Goal: Task Accomplishment & Management: Use online tool/utility

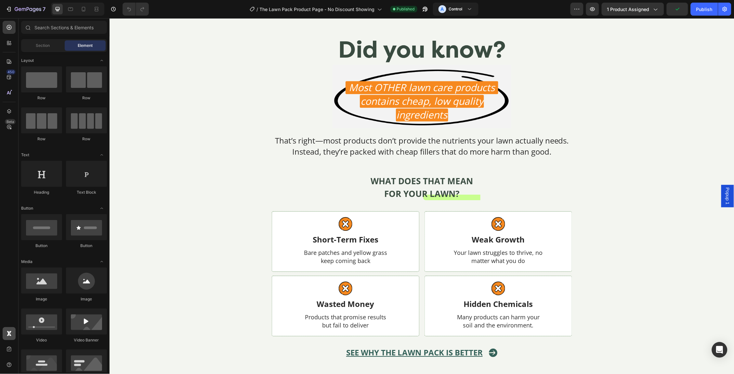
scroll to position [437, 0]
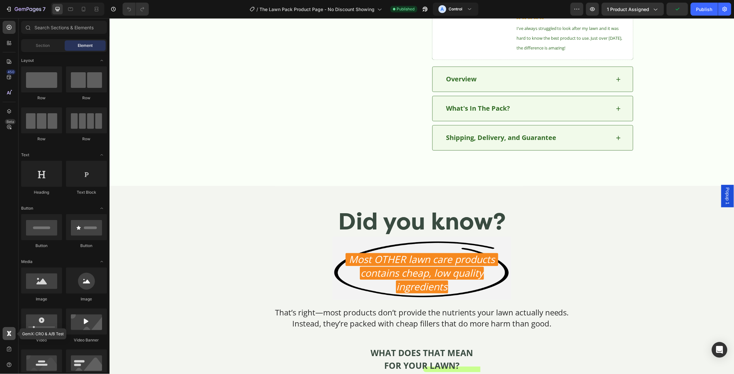
click at [10, 332] on icon at bounding box center [10, 332] width 2 height 2
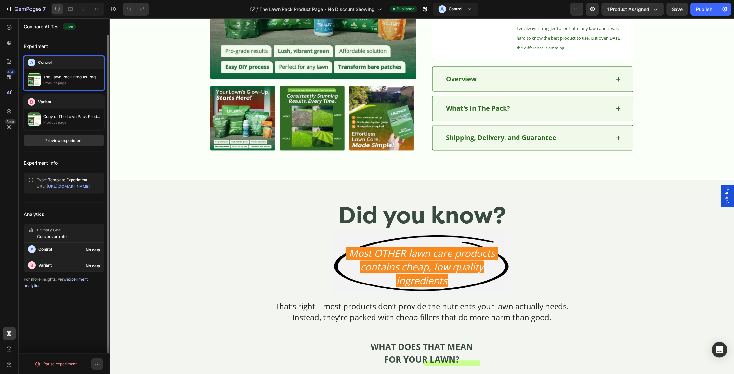
click at [81, 279] on link "experiment analytics" at bounding box center [56, 281] width 64 height 11
click at [51, 263] on h3 "Variant" at bounding box center [44, 265] width 13 height 7
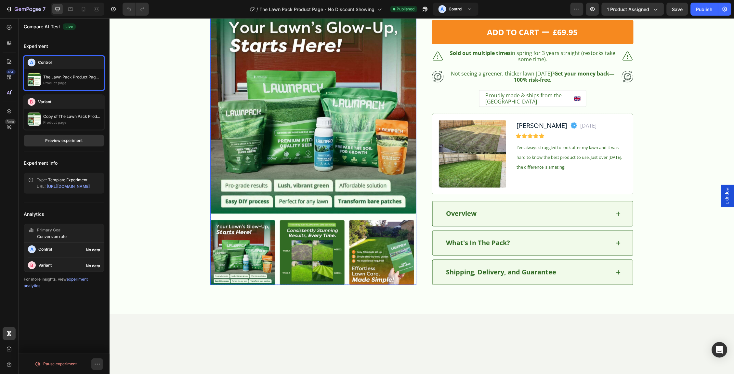
scroll to position [0, 0]
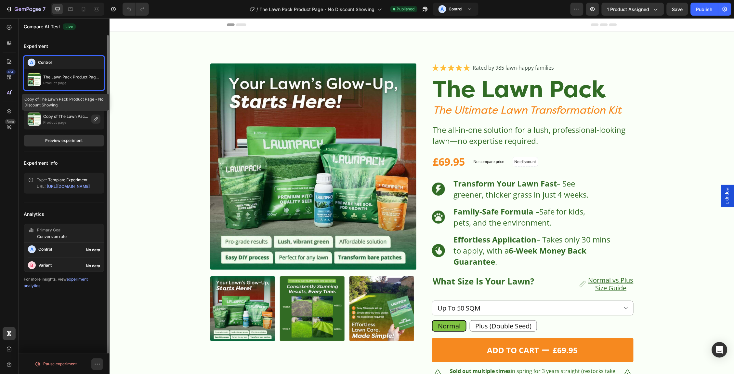
click at [67, 118] on p "Copy of The Lawn Pack Product Page - No Discount Showing" at bounding box center [66, 116] width 46 height 7
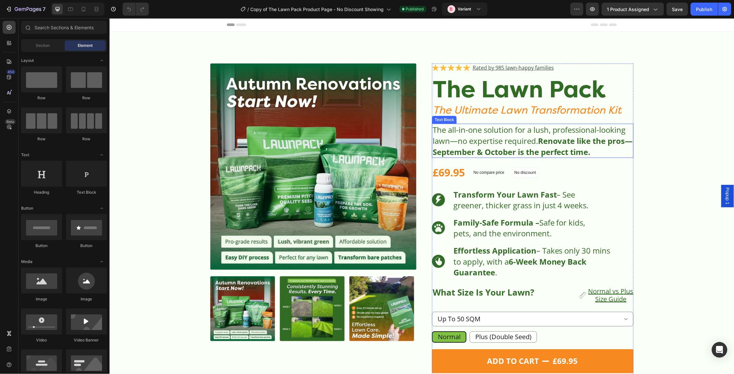
click at [535, 152] on strong "Renovate like the pros—September & October is the perfect time." at bounding box center [532, 146] width 200 height 22
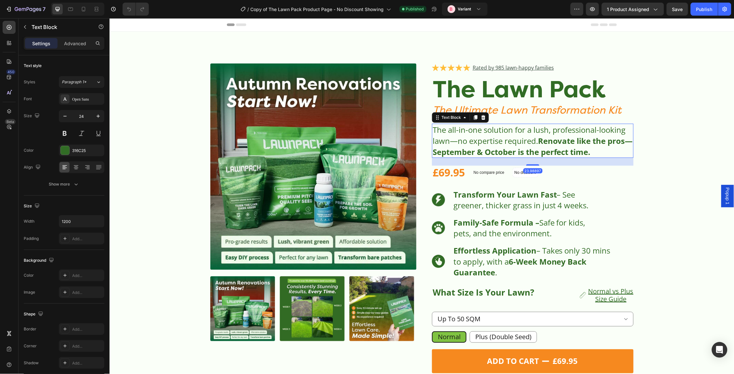
click at [593, 146] on strong "Renovate like the pros—September & October is the perfect time." at bounding box center [532, 146] width 200 height 22
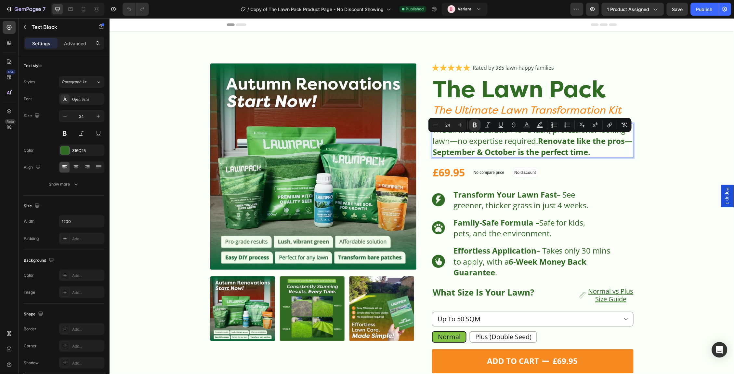
drag, startPoint x: 603, startPoint y: 151, endPoint x: 540, endPoint y: 140, distance: 63.9
click at [540, 140] on p "The all-in-one solution for a lush, professional-looking lawn—no expertise requ…" at bounding box center [532, 140] width 200 height 33
copy p "The all-in-one solution for a lush, professional-looking lawn—no expertise requ…"
click at [8, 336] on icon at bounding box center [9, 333] width 7 height 7
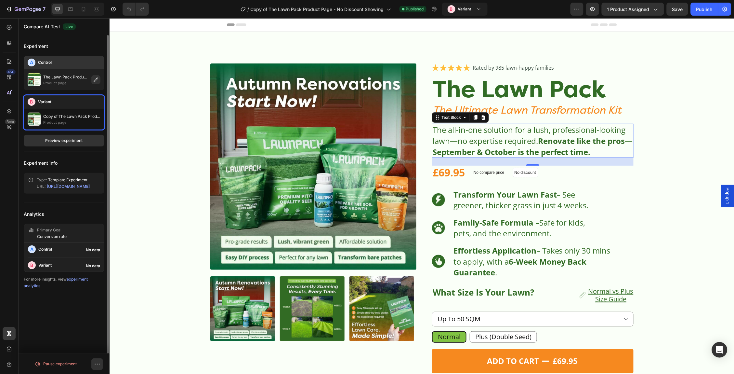
click at [71, 74] on p "The Lawn Pack Product Page - No Discount Showing" at bounding box center [66, 77] width 46 height 7
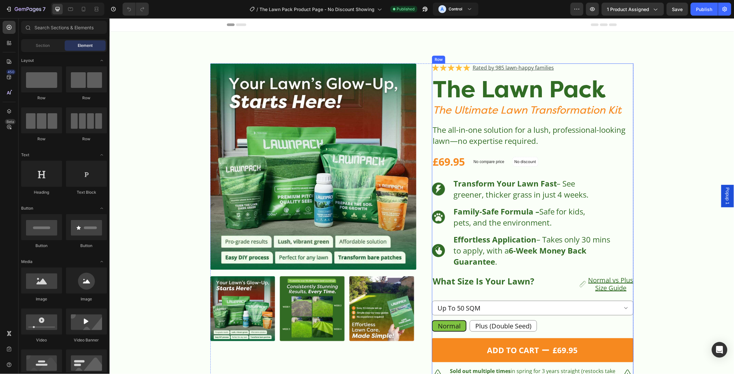
click at [535, 127] on p "The all-in-one solution for a lush, professional-looking lawn—no expertise requ…" at bounding box center [532, 135] width 200 height 22
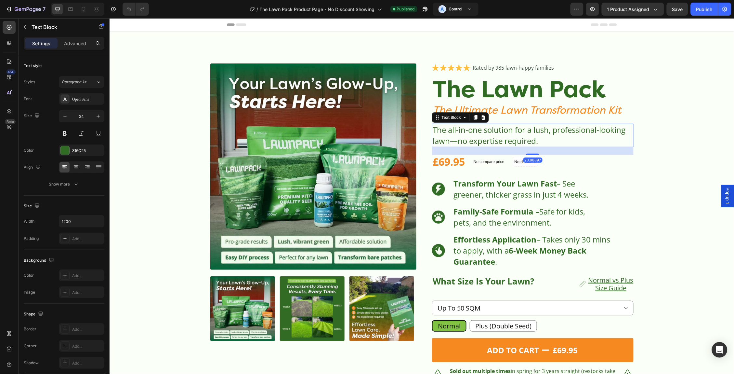
click at [543, 140] on p "The all-in-one solution for a lush, professional-looking lawn—no expertise requ…" at bounding box center [532, 135] width 200 height 22
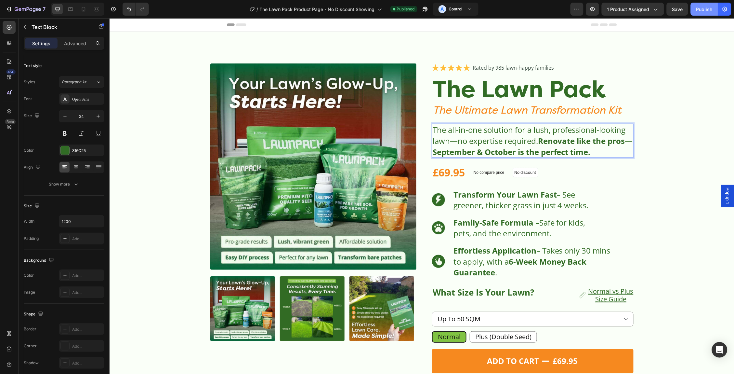
click at [702, 9] on div "Publish" at bounding box center [704, 9] width 16 height 7
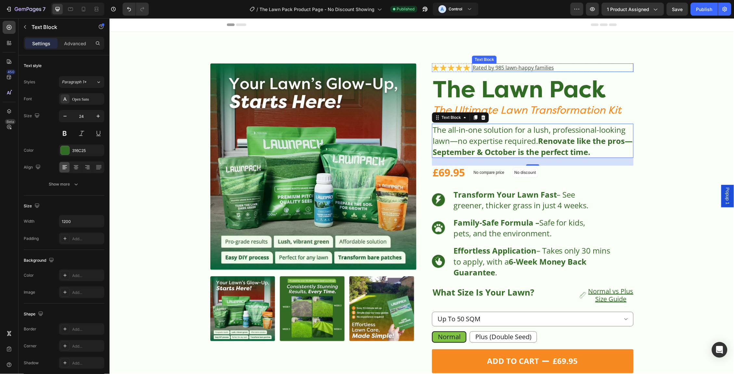
click at [503, 67] on u "Rated by 985 lawn-happy families" at bounding box center [512, 67] width 81 height 7
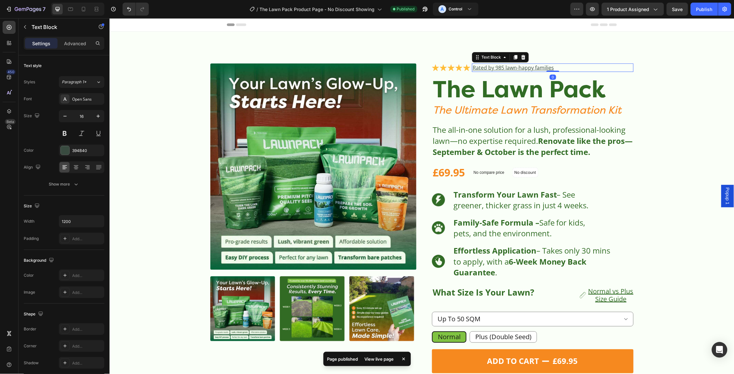
click at [503, 67] on u "Rated by 985 lawn-happy families" at bounding box center [512, 67] width 81 height 7
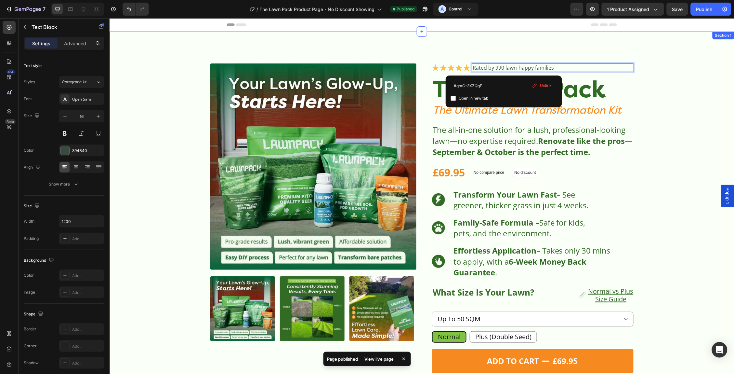
click at [676, 63] on div "Product Images Row Icon Icon Icon Icon Icon Icon List Rated by 990 lawn-happy f…" at bounding box center [421, 330] width 615 height 535
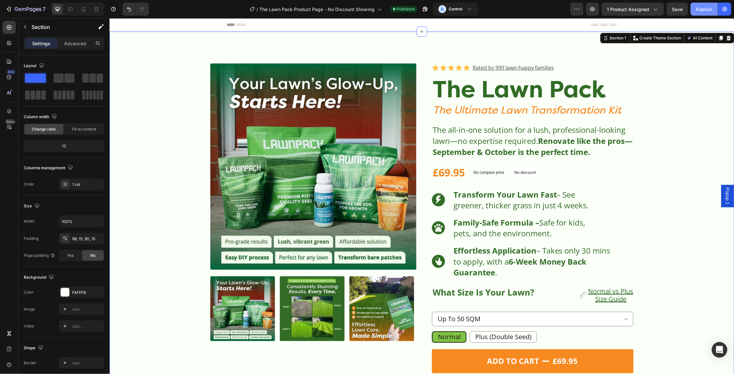
click at [712, 7] on div "Publish" at bounding box center [704, 9] width 16 height 7
click at [471, 9] on icon at bounding box center [469, 9] width 7 height 7
click at [8, 333] on icon at bounding box center [8, 333] width 3 height 5
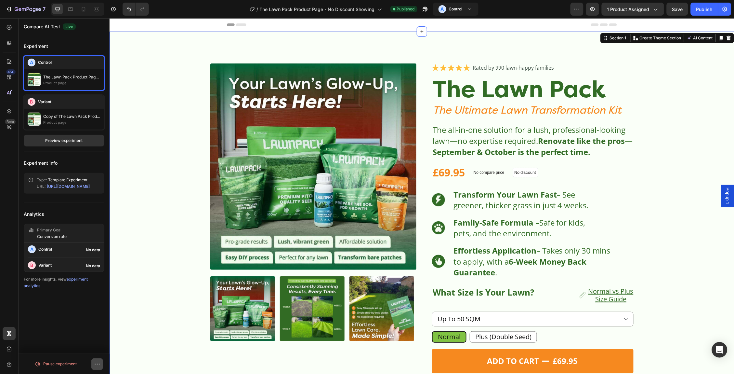
click at [96, 361] on icon "button" at bounding box center [97, 364] width 7 height 7
click at [73, 361] on p "Pause experiment" at bounding box center [60, 364] width 33 height 7
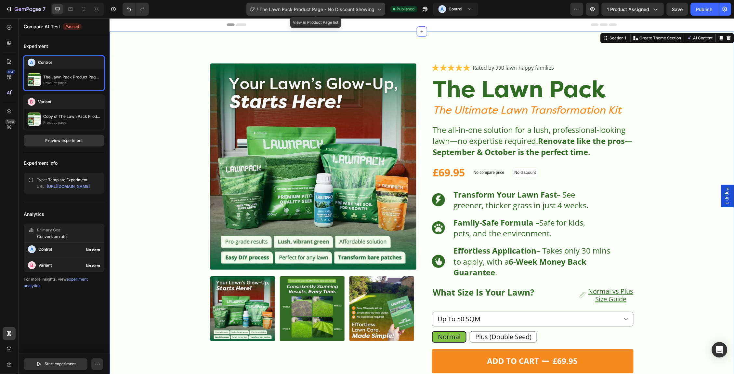
click at [374, 8] on span "The Lawn Pack Product Page - No Discount Showing" at bounding box center [317, 9] width 115 height 7
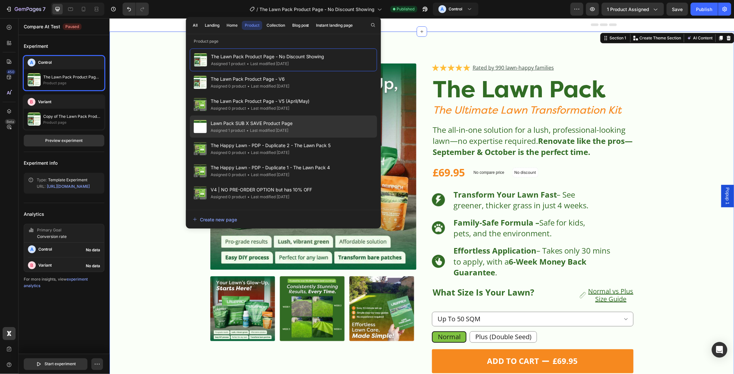
click at [291, 123] on span "Lawn Pack SUB X SAVE Product Page" at bounding box center [252, 123] width 82 height 8
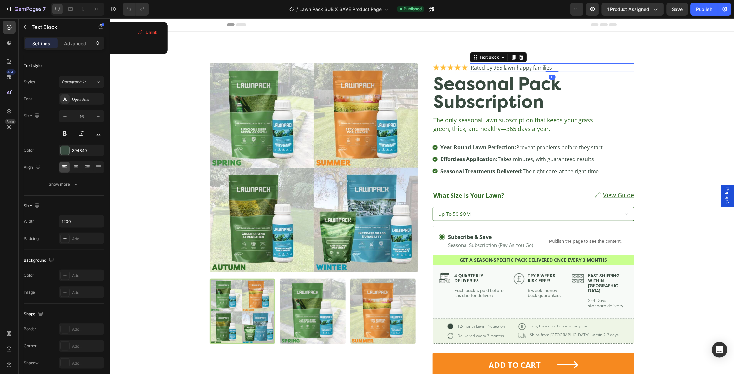
click at [501, 67] on u "Rated by 965 lawn-happy families" at bounding box center [510, 67] width 81 height 7
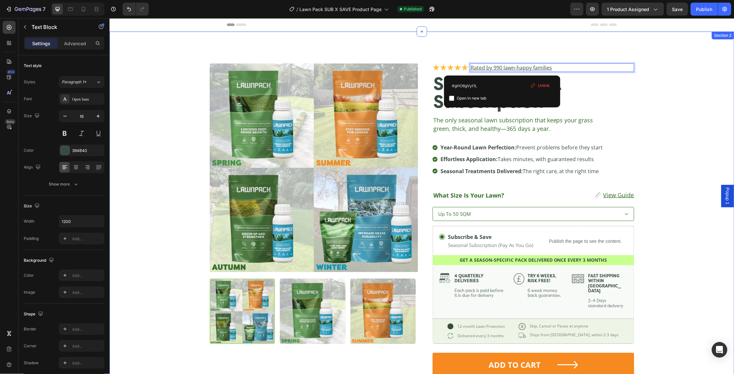
click at [678, 39] on div "Product Images Row Image Rated by 990 lawn-happy families Text Block 0 Row Seas…" at bounding box center [421, 279] width 625 height 497
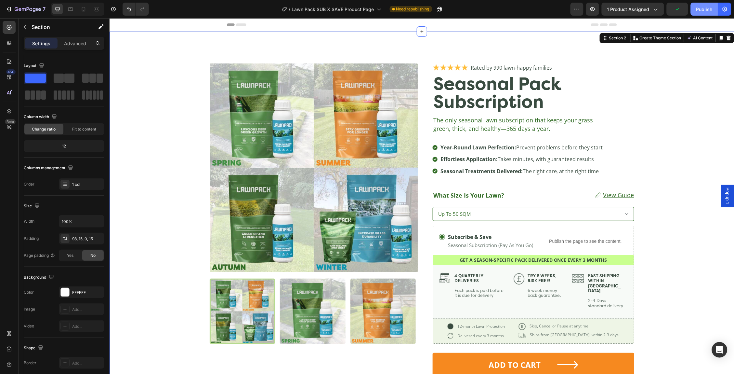
click at [697, 11] on div "Publish" at bounding box center [704, 9] width 16 height 7
